Goal: Transaction & Acquisition: Book appointment/travel/reservation

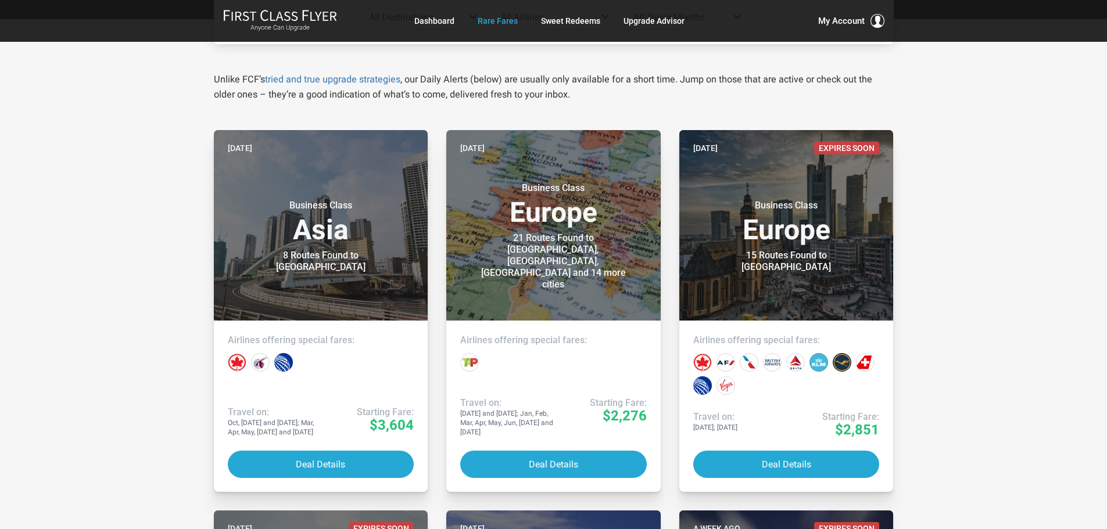
scroll to position [174, 0]
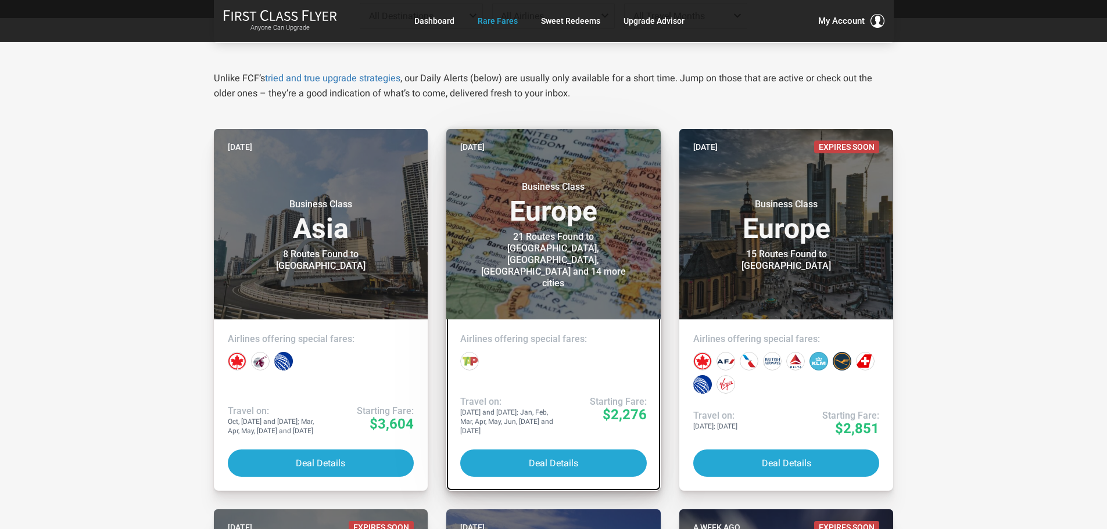
click at [544, 225] on h3 "Business Class Europe" at bounding box center [553, 203] width 186 height 44
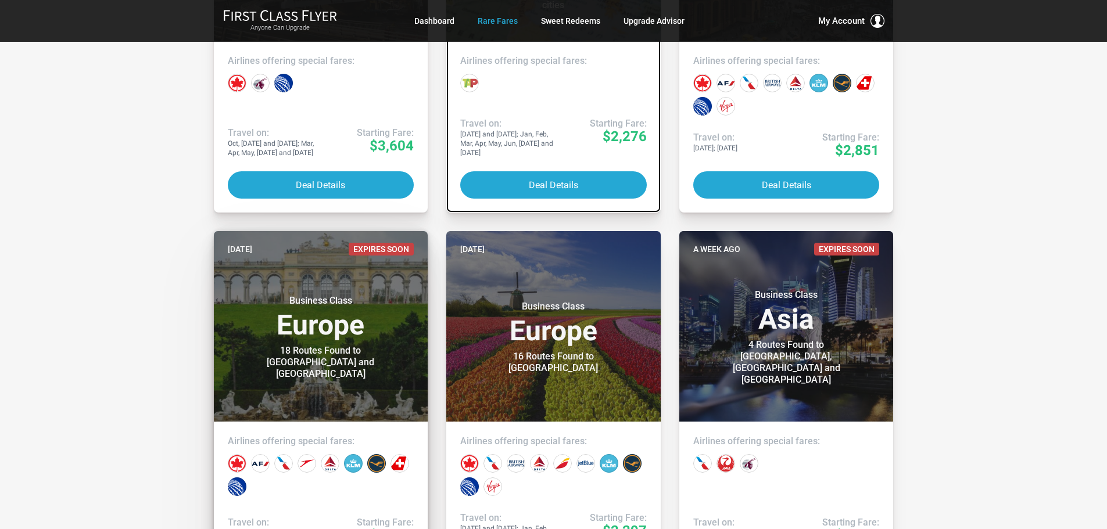
scroll to position [523, 0]
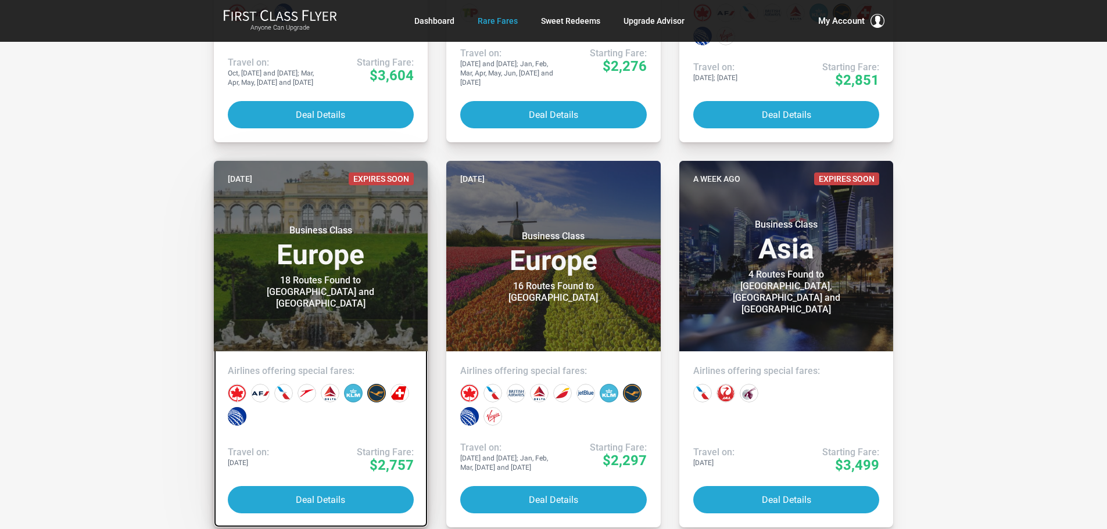
click at [311, 374] on h4 "Airlines offering special fares:" at bounding box center [321, 371] width 186 height 12
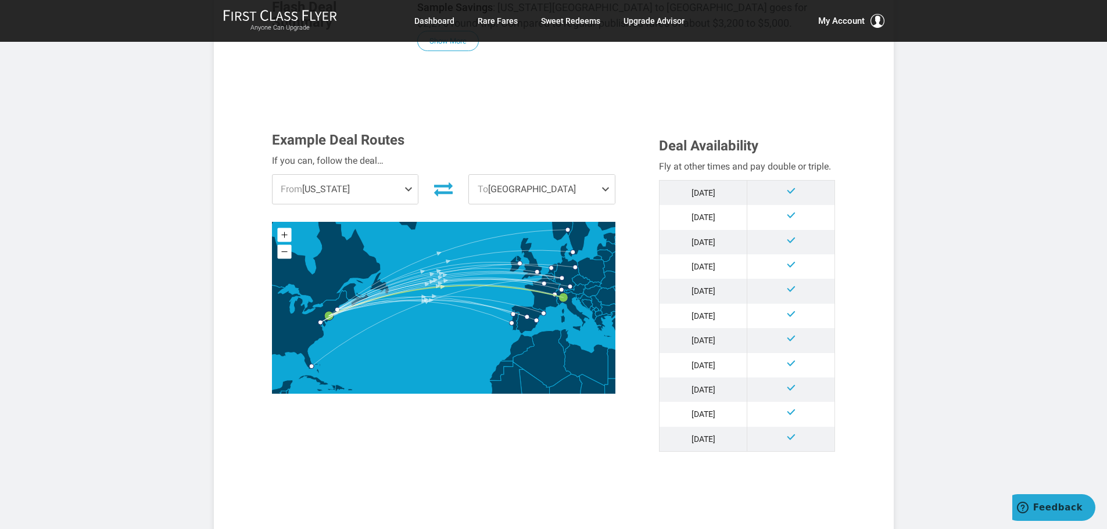
scroll to position [290, 0]
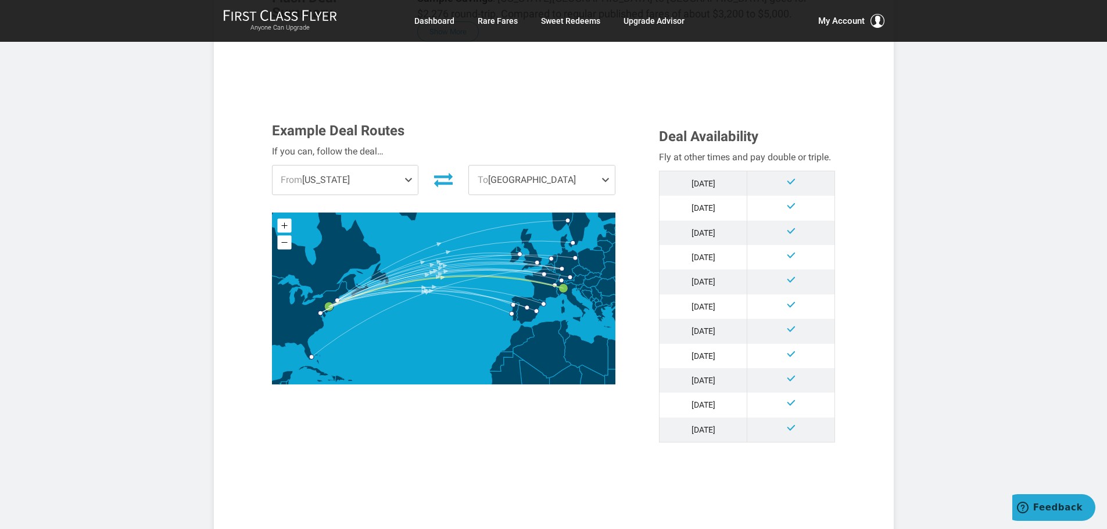
click at [403, 166] on span "From [US_STATE]" at bounding box center [345, 180] width 146 height 29
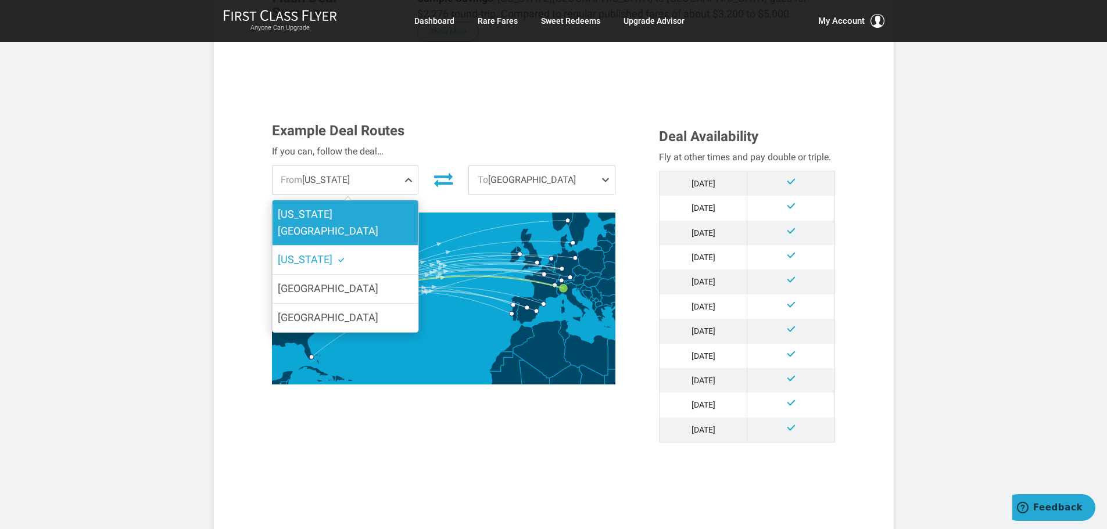
click at [349, 208] on span "[US_STATE][GEOGRAPHIC_DATA]" at bounding box center [328, 222] width 100 height 29
click at [0, 0] on input "[US_STATE][GEOGRAPHIC_DATA]" at bounding box center [0, 0] width 0 height 0
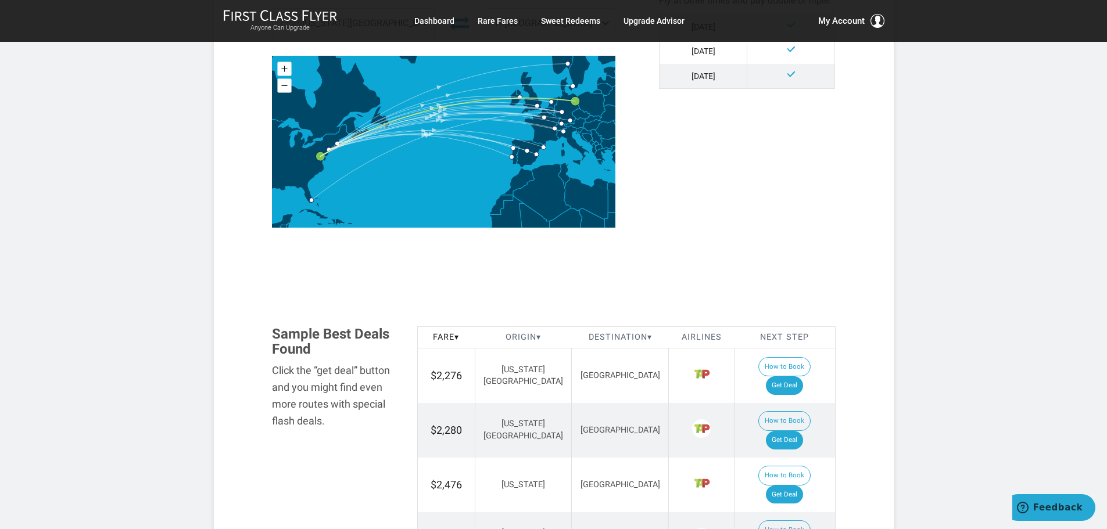
scroll to position [523, 0]
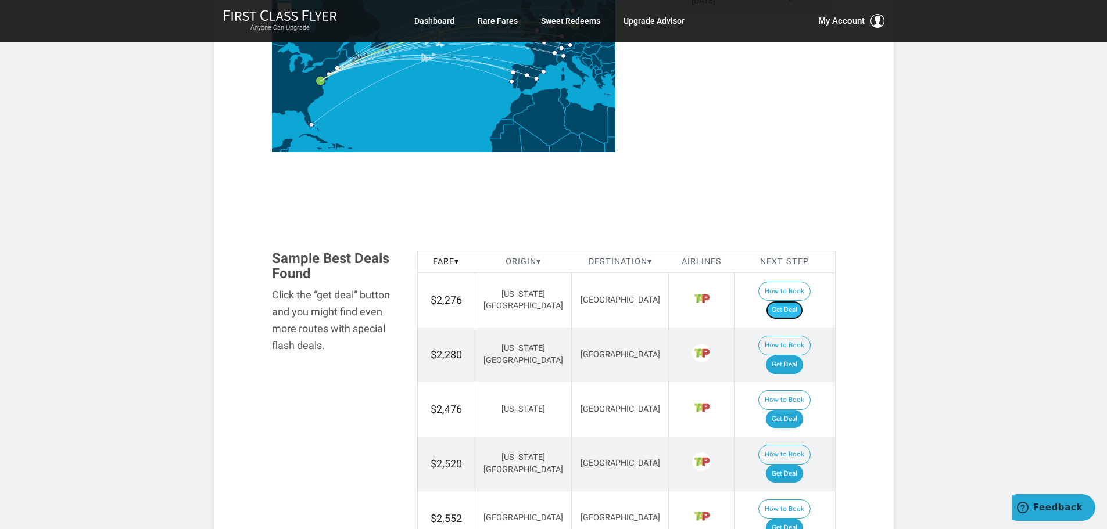
click at [788, 301] on link "Get Deal" at bounding box center [784, 310] width 37 height 19
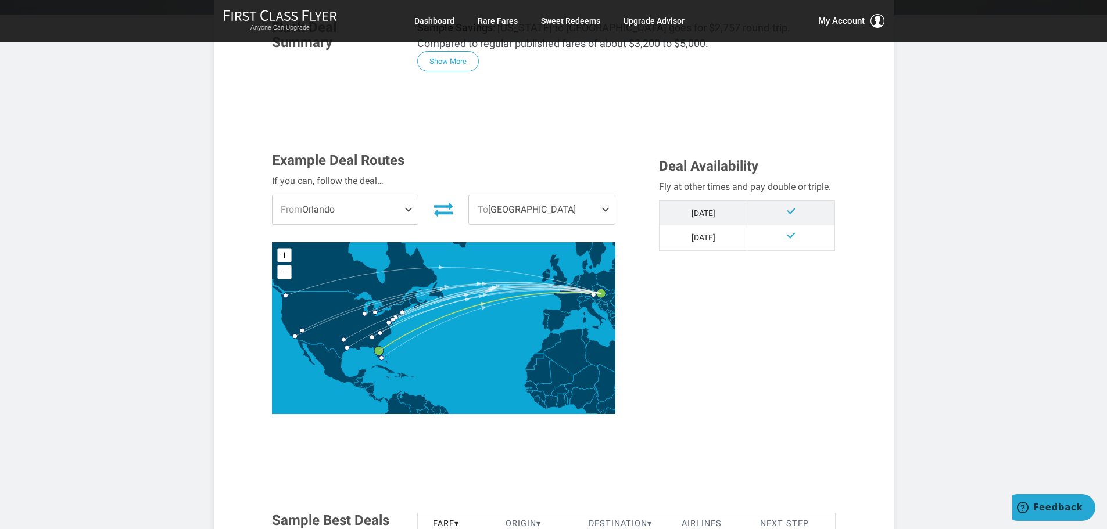
scroll to position [232, 0]
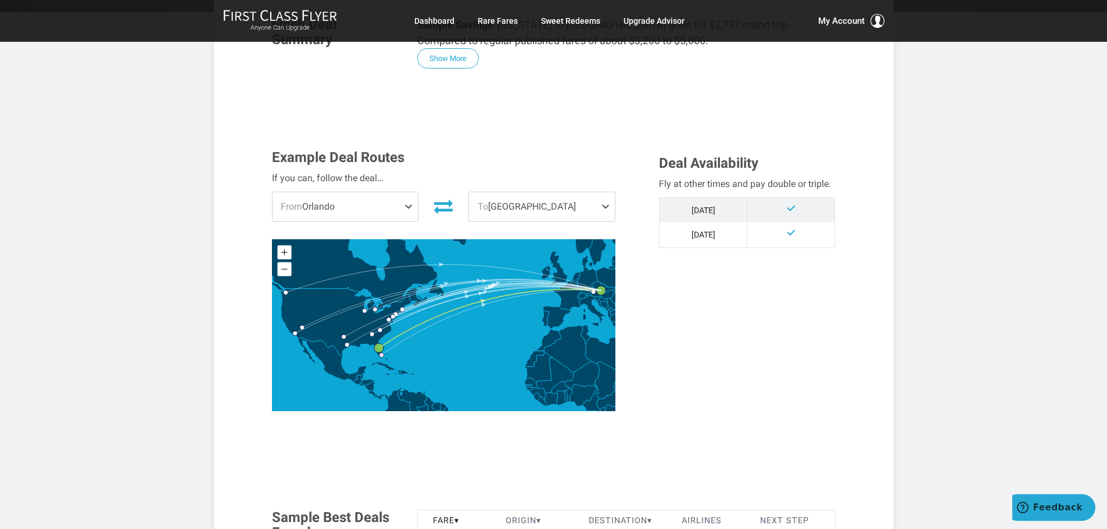
click at [396, 202] on span "From [GEOGRAPHIC_DATA]" at bounding box center [345, 206] width 146 height 29
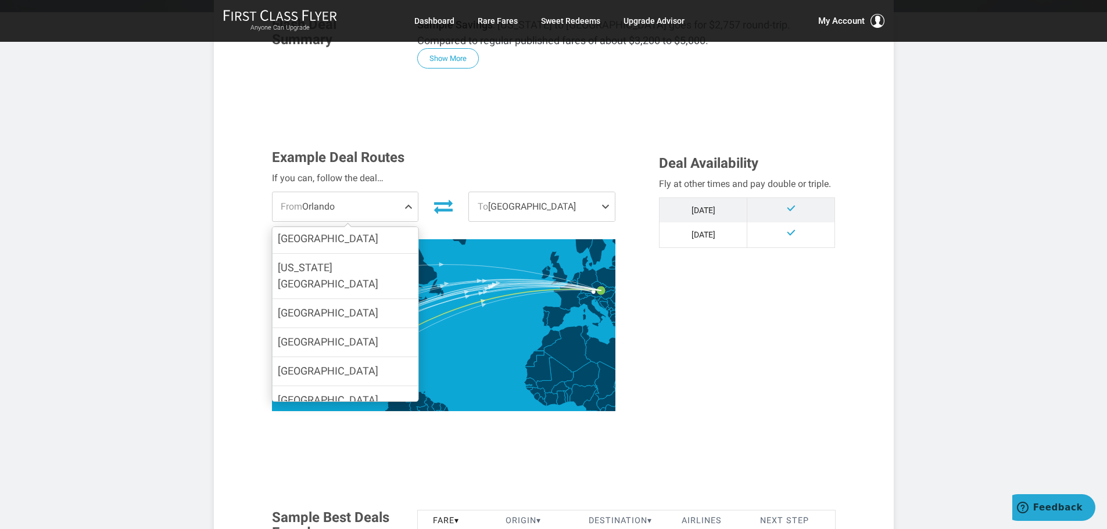
scroll to position [152, 0]
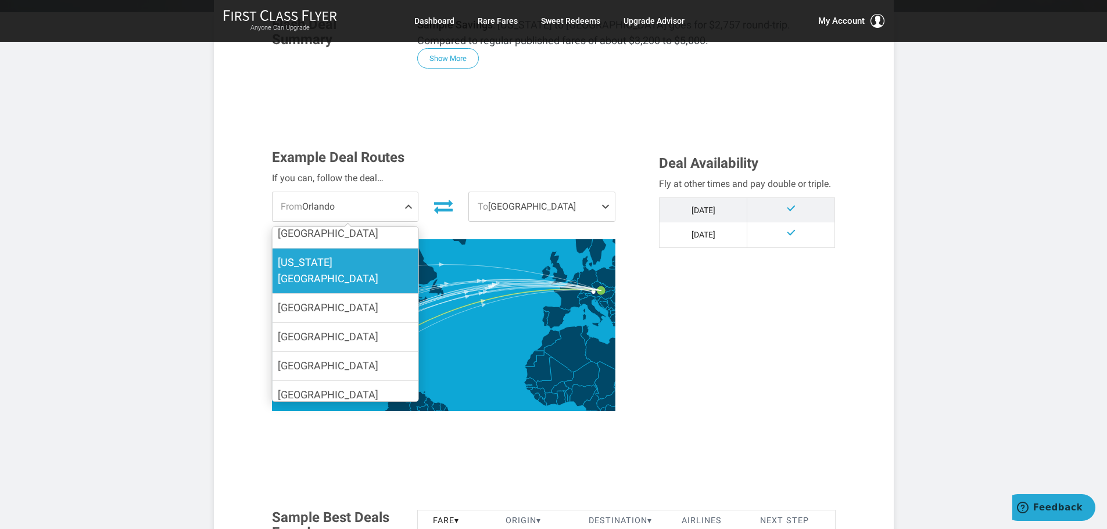
click at [332, 262] on span "[US_STATE][GEOGRAPHIC_DATA]" at bounding box center [328, 270] width 100 height 29
click at [0, 0] on input "[US_STATE][GEOGRAPHIC_DATA]" at bounding box center [0, 0] width 0 height 0
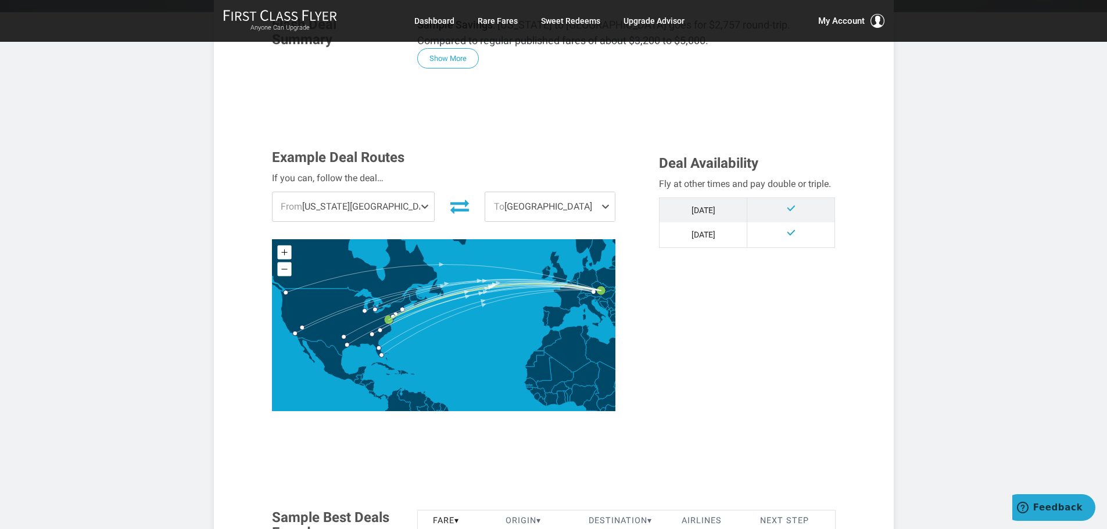
click at [541, 205] on span "To [GEOGRAPHIC_DATA]" at bounding box center [550, 206] width 130 height 29
